Goal: Task Accomplishment & Management: Manage account settings

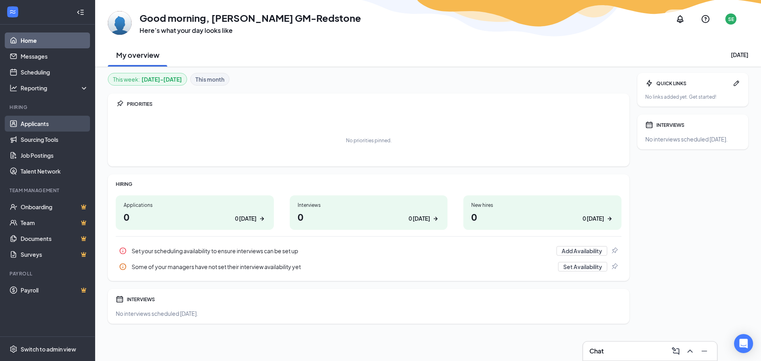
click at [33, 128] on link "Applicants" at bounding box center [55, 124] width 68 height 16
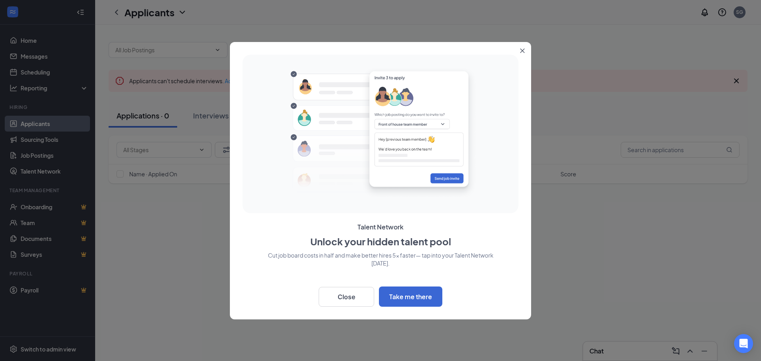
click at [522, 54] on button "Close" at bounding box center [524, 49] width 14 height 14
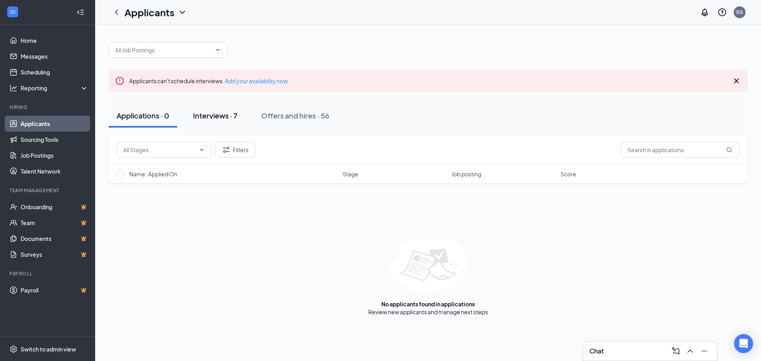
click at [205, 115] on div "Interviews · 7" at bounding box center [215, 116] width 44 height 10
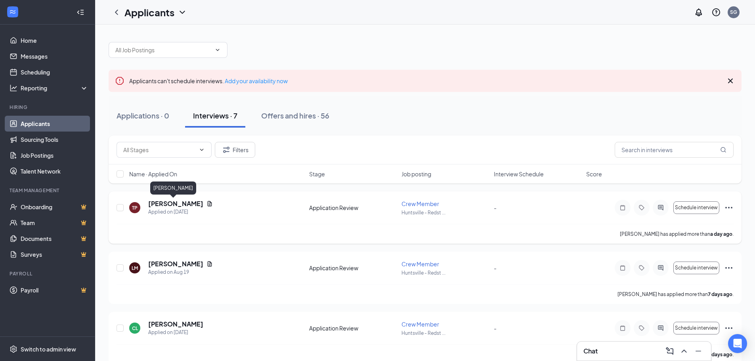
click at [157, 203] on h5 "[PERSON_NAME]" at bounding box center [175, 203] width 55 height 9
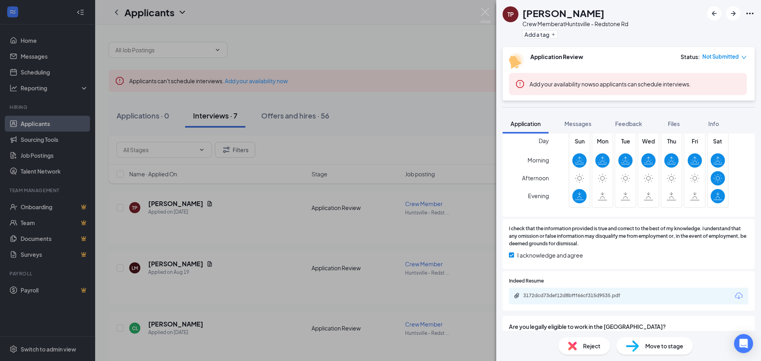
scroll to position [396, 0]
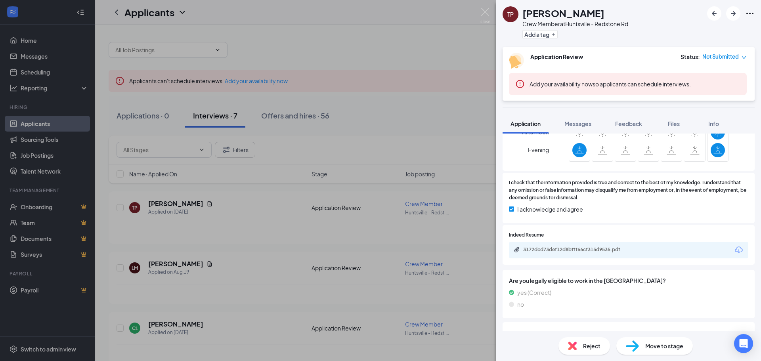
click at [629, 247] on div "3172dcd73def12d8bfff66cf315d9535.pdf" at bounding box center [578, 250] width 111 height 6
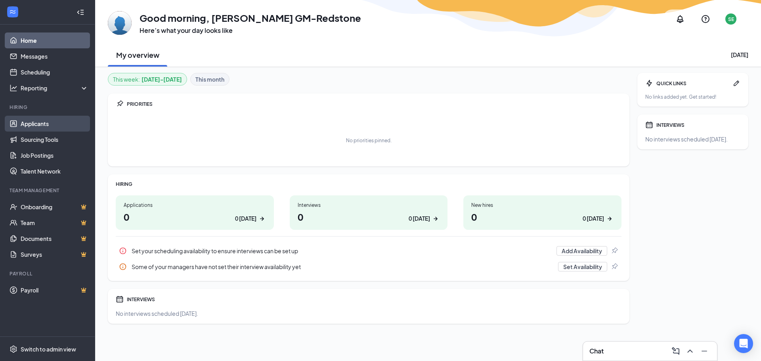
click at [55, 123] on link "Applicants" at bounding box center [55, 124] width 68 height 16
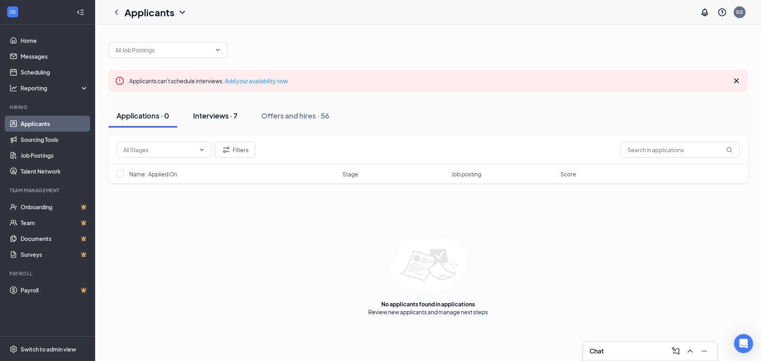
click at [231, 117] on div "Interviews · 7" at bounding box center [215, 116] width 44 height 10
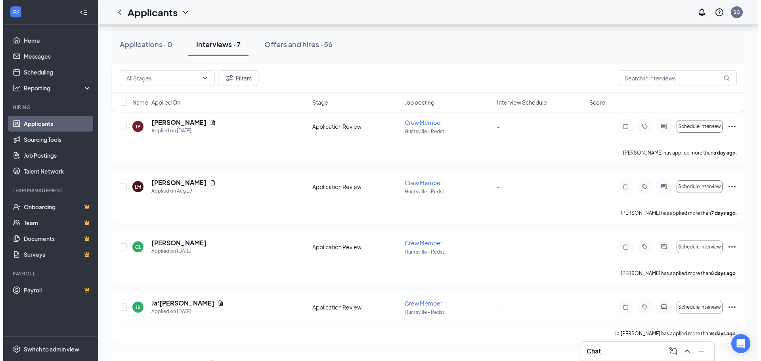
scroll to position [119, 0]
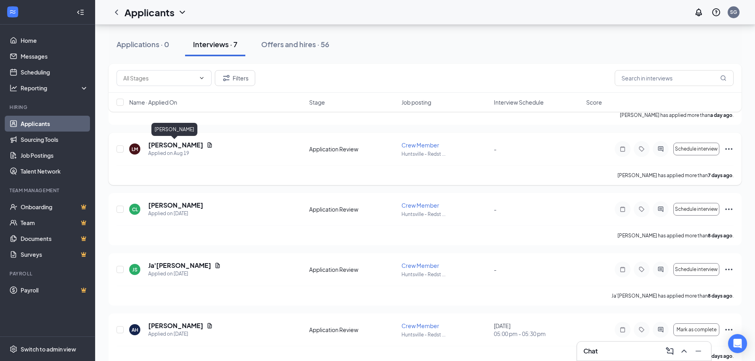
click at [168, 147] on h5 "[PERSON_NAME]" at bounding box center [175, 145] width 55 height 9
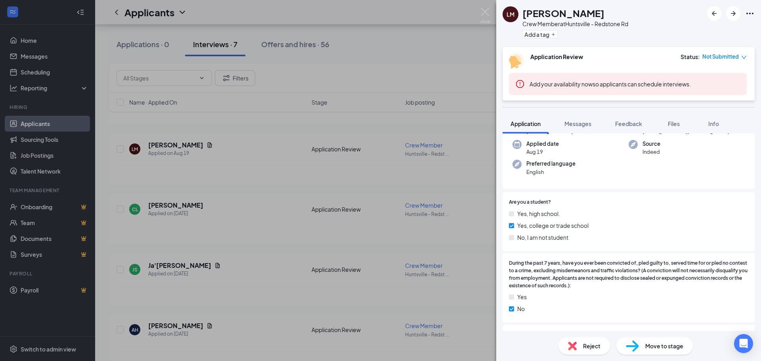
scroll to position [18, 0]
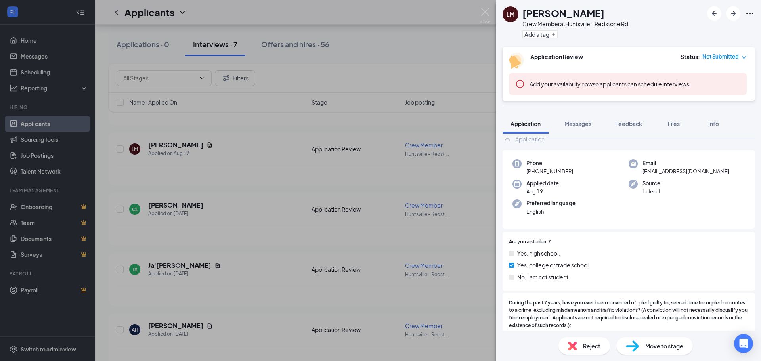
click at [205, 224] on div "LM [PERSON_NAME] Crew Member at [GEOGRAPHIC_DATA] - Redstone Rd Add a tag Appli…" at bounding box center [380, 180] width 761 height 361
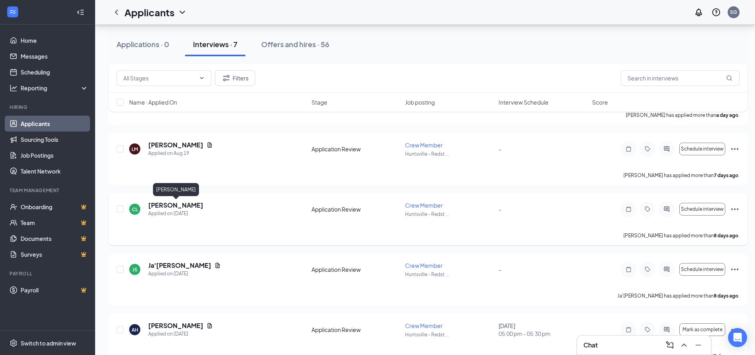
click at [188, 203] on h5 "[PERSON_NAME]" at bounding box center [175, 205] width 55 height 9
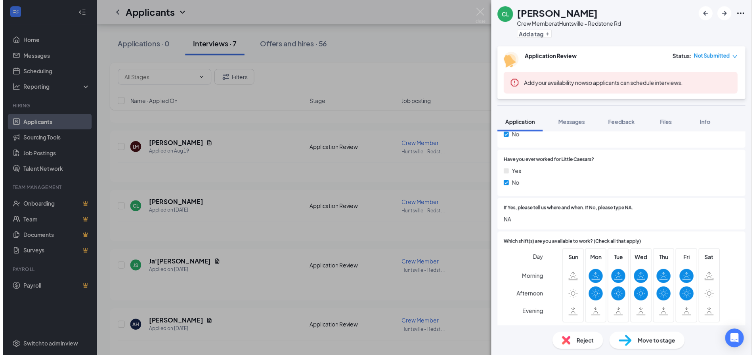
scroll to position [317, 0]
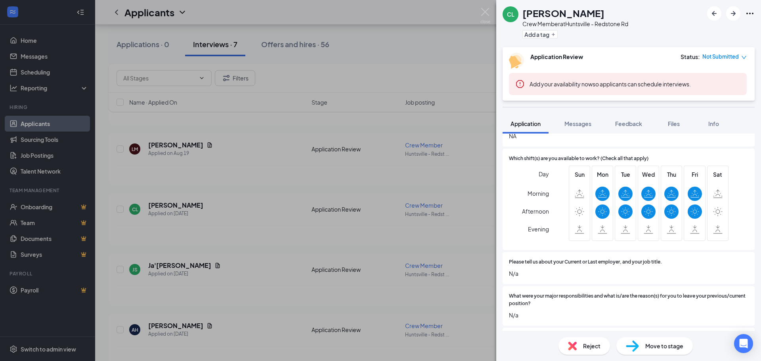
click at [392, 222] on div "CL [PERSON_NAME] Crew Member at [GEOGRAPHIC_DATA] - Redstone Rd Add a tag Appli…" at bounding box center [380, 180] width 761 height 361
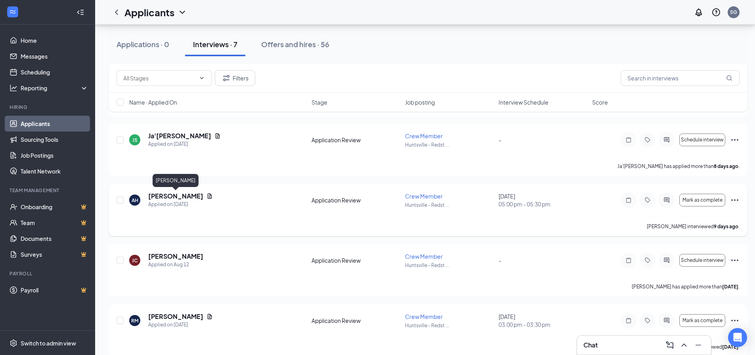
scroll to position [260, 0]
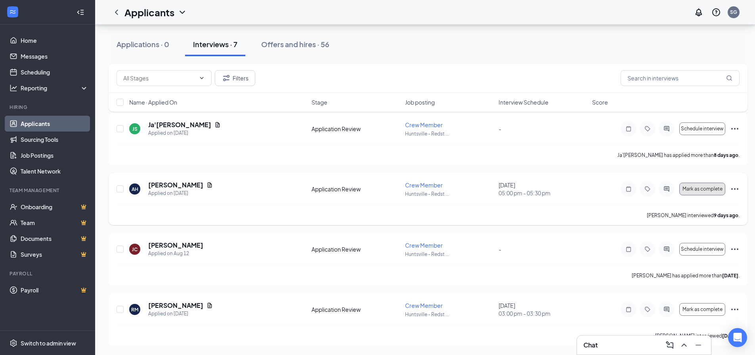
click at [717, 188] on span "Mark as complete" at bounding box center [703, 189] width 40 height 6
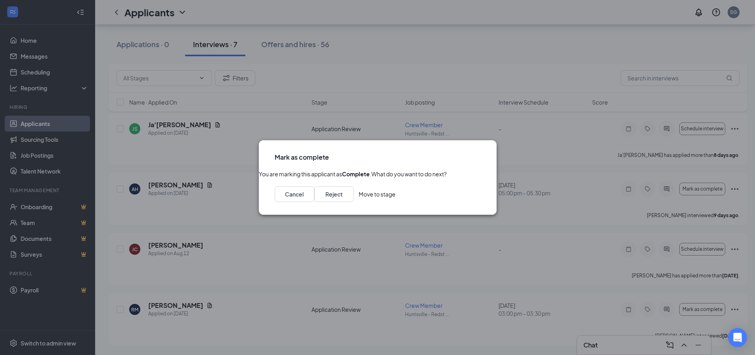
click at [396, 202] on button "Move to stage" at bounding box center [377, 194] width 37 height 16
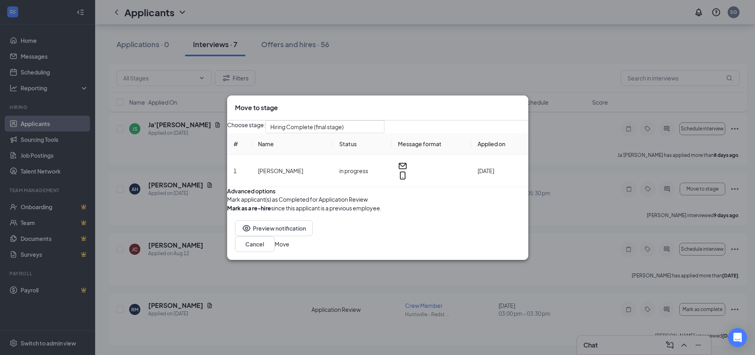
click at [494, 260] on div "Preview notification Cancel Move" at bounding box center [377, 236] width 301 height 48
click at [289, 249] on button "Move" at bounding box center [282, 244] width 15 height 9
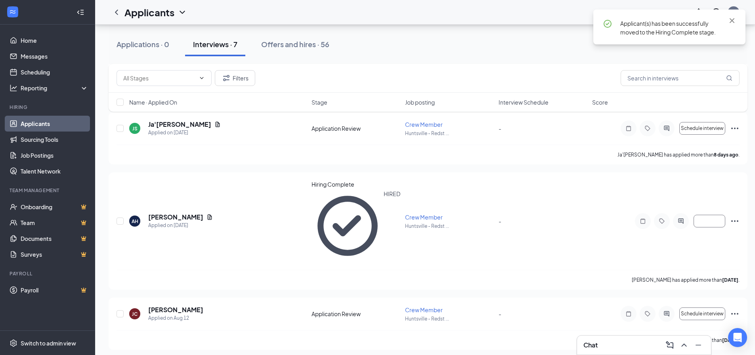
scroll to position [260, 0]
click at [731, 309] on icon "Ellipses" at bounding box center [735, 314] width 10 height 10
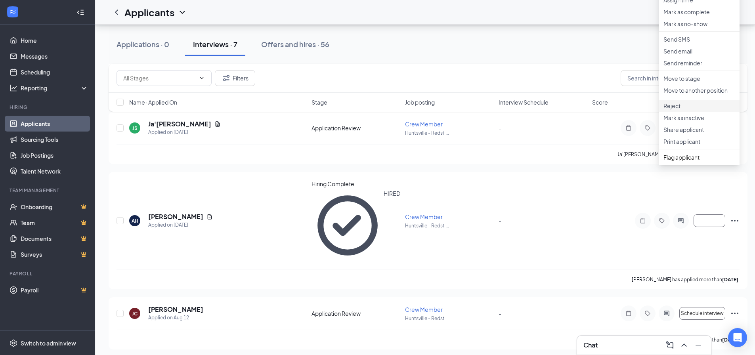
click at [685, 110] on p "Reject" at bounding box center [699, 106] width 71 height 8
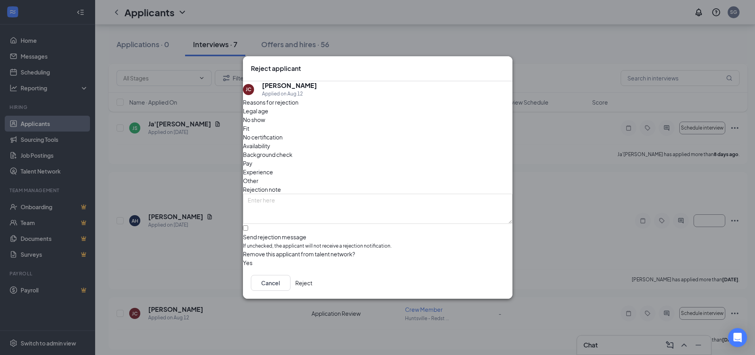
click at [312, 287] on button "Reject" at bounding box center [303, 283] width 17 height 16
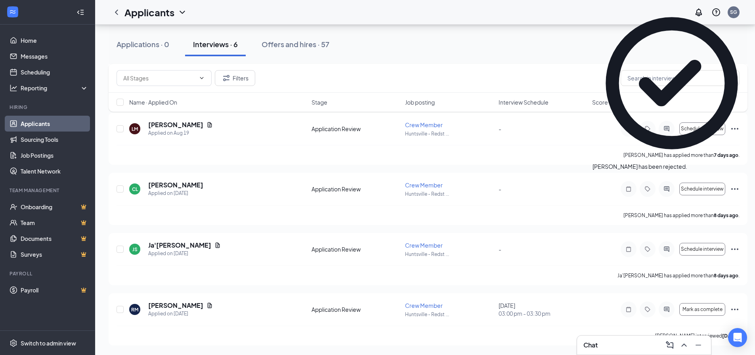
scroll to position [139, 0]
click at [738, 313] on icon "Ellipses" at bounding box center [735, 310] width 10 height 10
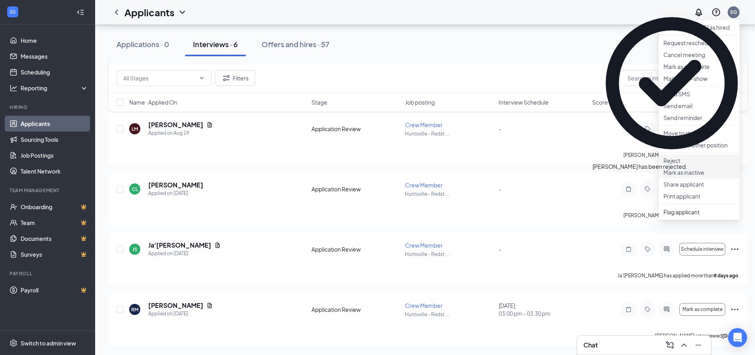
click at [707, 166] on li "Reject" at bounding box center [699, 161] width 81 height 12
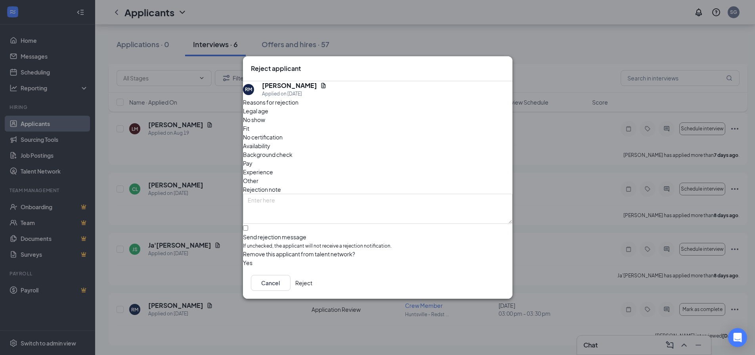
click at [312, 285] on button "Reject" at bounding box center [303, 283] width 17 height 16
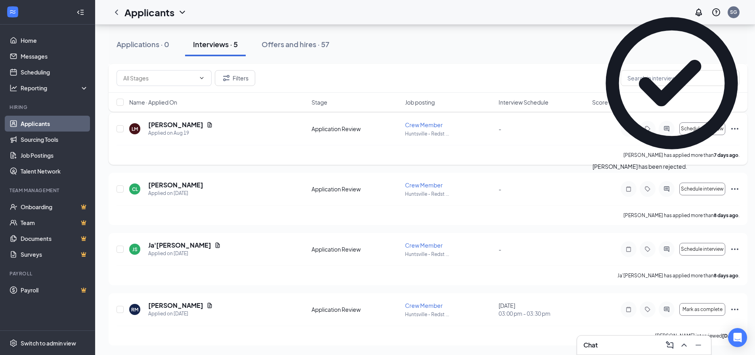
scroll to position [79, 0]
click at [736, 186] on icon "Ellipses" at bounding box center [735, 189] width 10 height 10
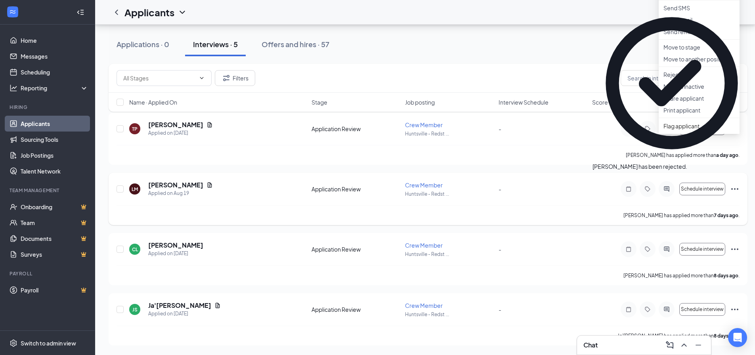
click at [396, 213] on div "[PERSON_NAME] has applied more than [DATE] ." at bounding box center [428, 215] width 623 height 20
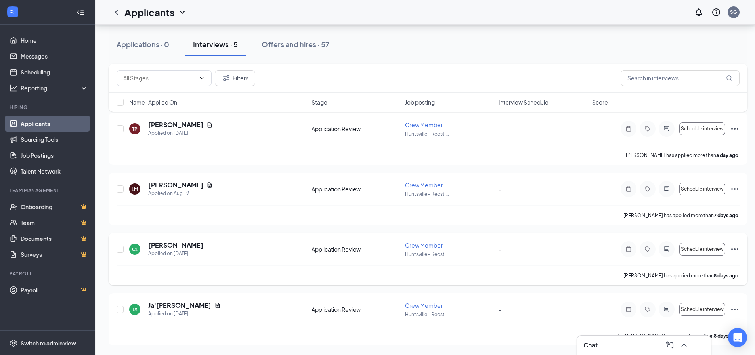
click at [732, 247] on icon "Ellipses" at bounding box center [735, 250] width 10 height 10
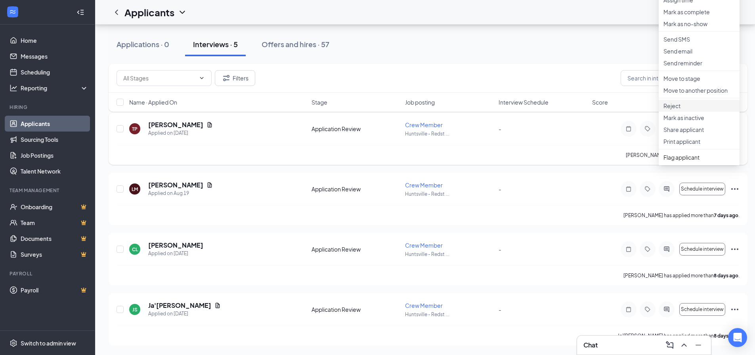
click at [694, 110] on p "Reject" at bounding box center [699, 106] width 71 height 8
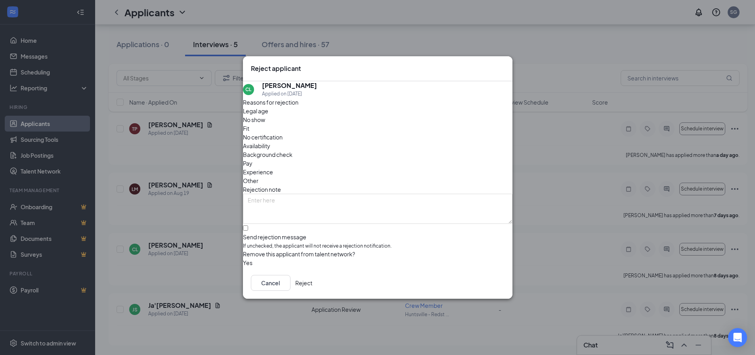
click at [312, 280] on button "Reject" at bounding box center [303, 283] width 17 height 16
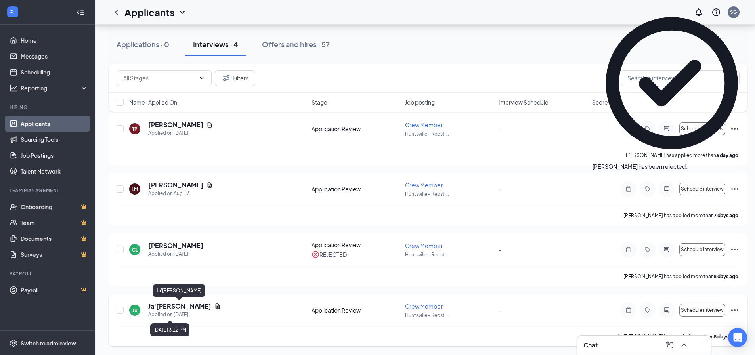
click at [173, 310] on h5 "Ja'[PERSON_NAME]" at bounding box center [179, 306] width 63 height 9
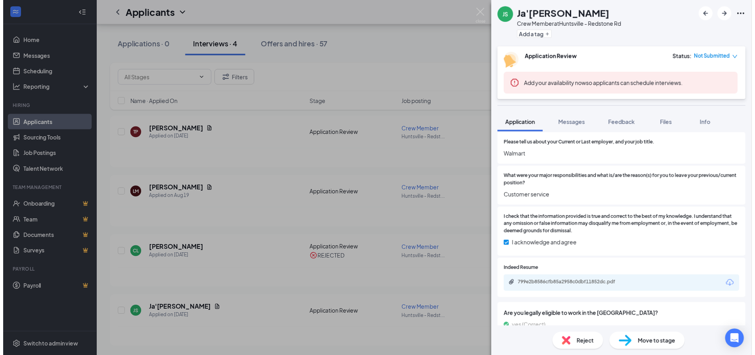
scroll to position [436, 0]
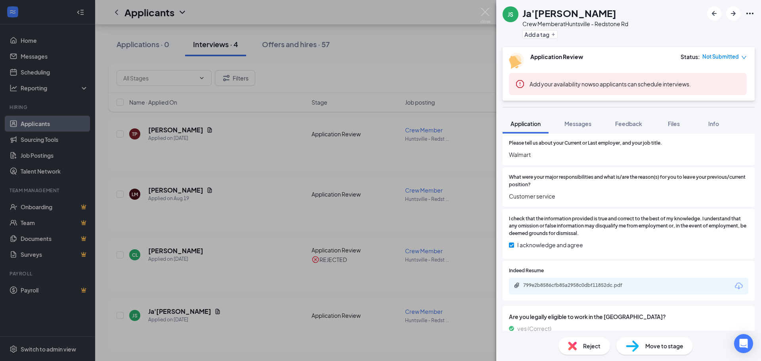
click at [367, 246] on div "JS Ja'[PERSON_NAME] Crew Member at [GEOGRAPHIC_DATA] - Redstone Rd Add a tag Ap…" at bounding box center [380, 180] width 761 height 361
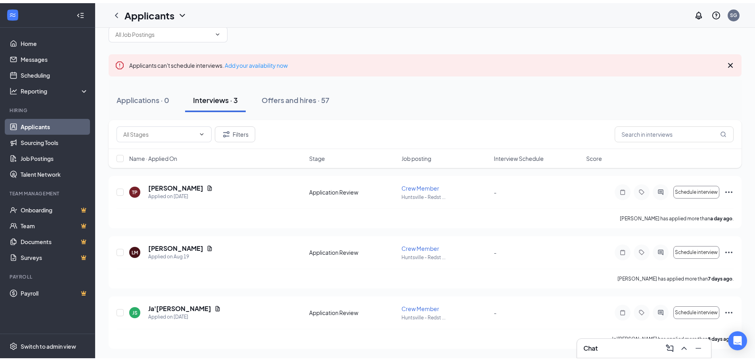
scroll to position [13, 0]
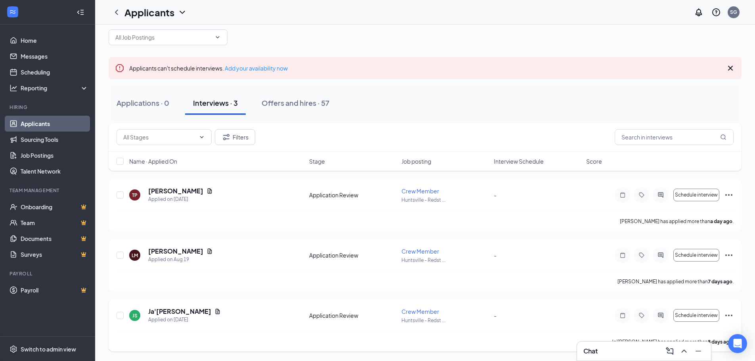
click at [728, 314] on icon "Ellipses" at bounding box center [729, 316] width 10 height 10
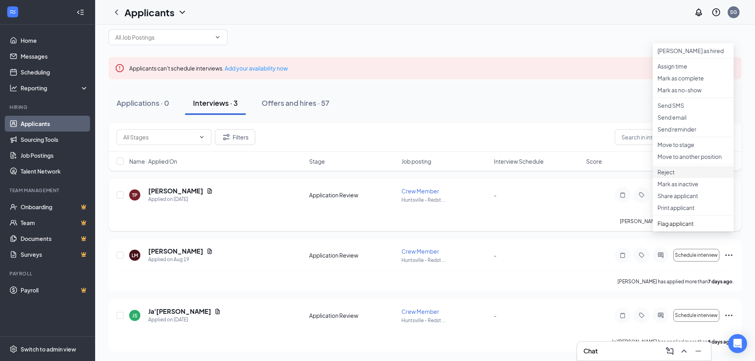
click at [679, 176] on p "Reject" at bounding box center [693, 172] width 71 height 8
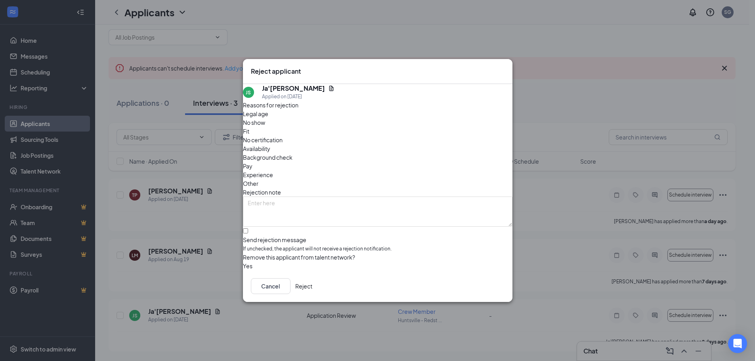
click at [312, 288] on button "Reject" at bounding box center [303, 286] width 17 height 16
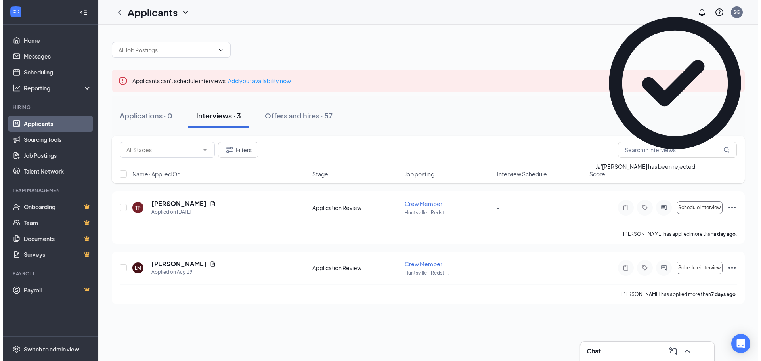
scroll to position [0, 0]
